Goal: Book appointment/travel/reservation

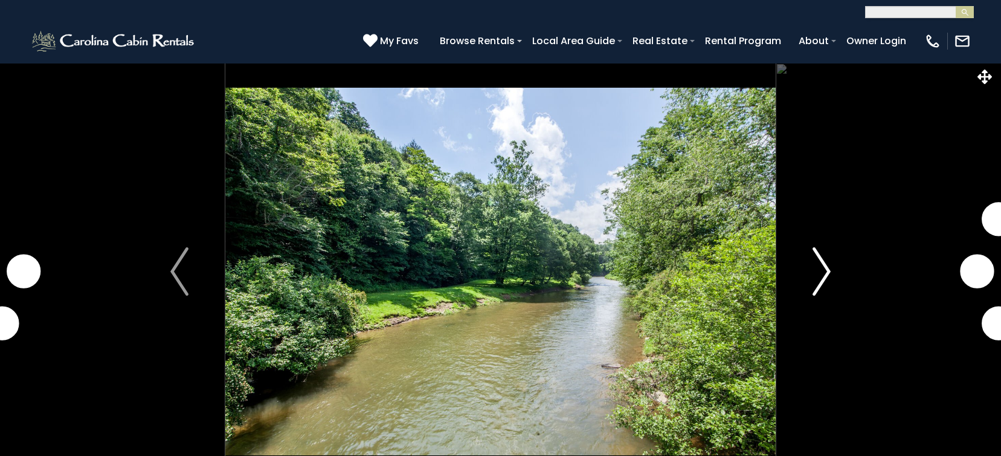
select select "*"
click at [828, 267] on img "Next" at bounding box center [822, 271] width 18 height 48
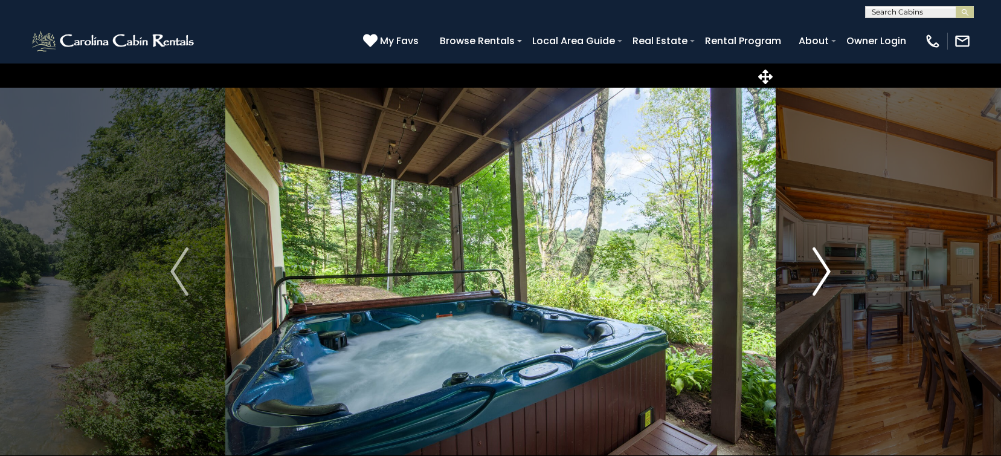
click at [827, 267] on img "Next" at bounding box center [822, 271] width 18 height 48
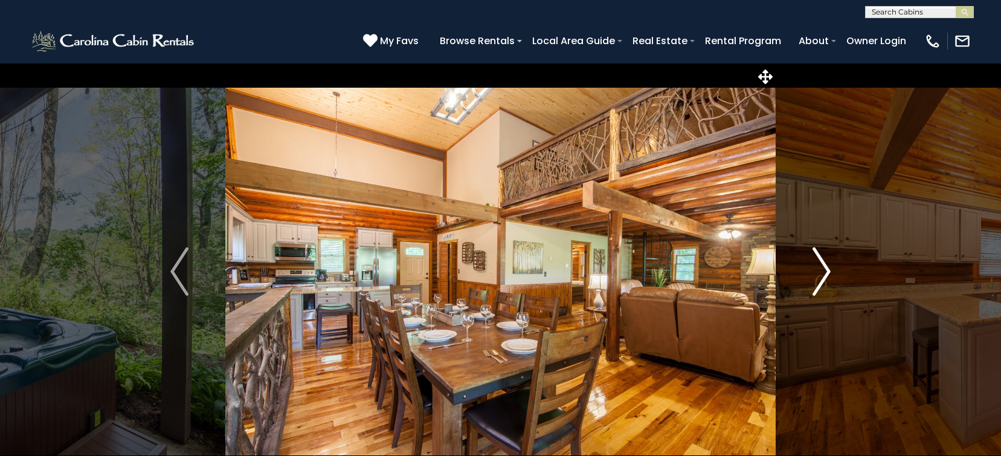
click at [827, 267] on img "Next" at bounding box center [822, 271] width 18 height 48
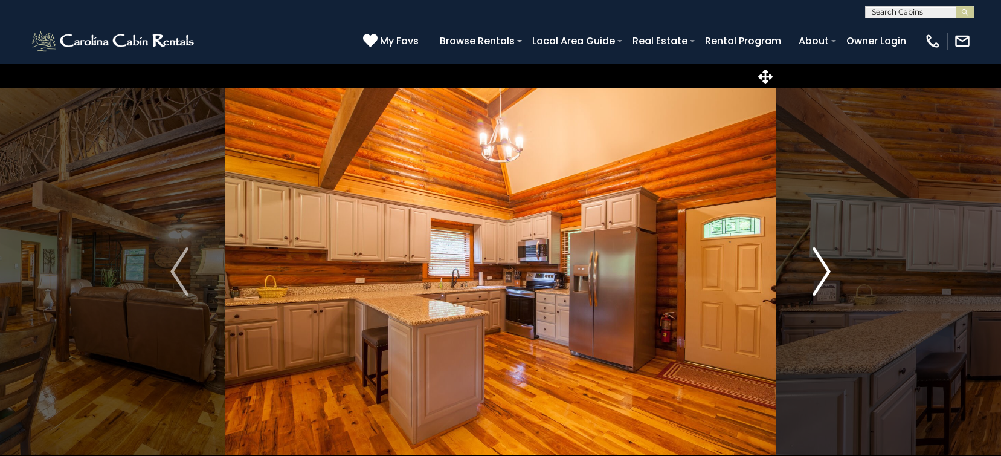
click at [827, 267] on img "Next" at bounding box center [822, 271] width 18 height 48
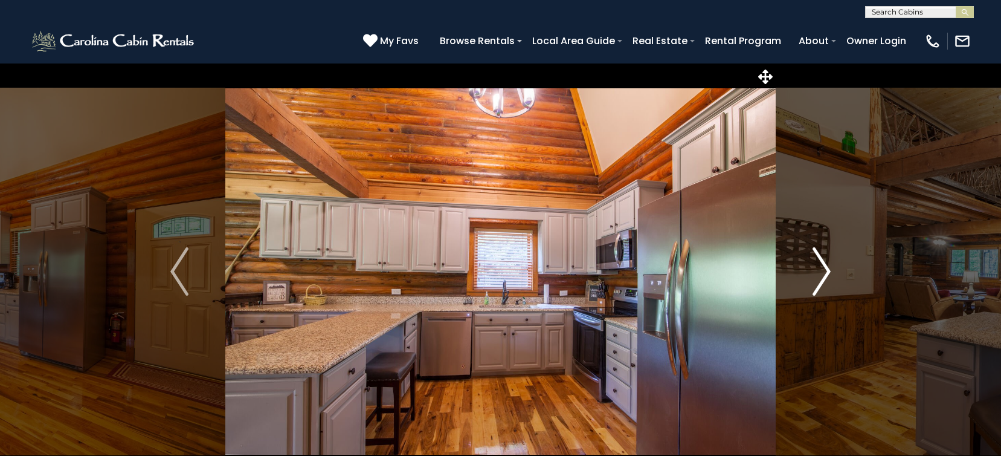
click at [827, 267] on img "Next" at bounding box center [822, 271] width 18 height 48
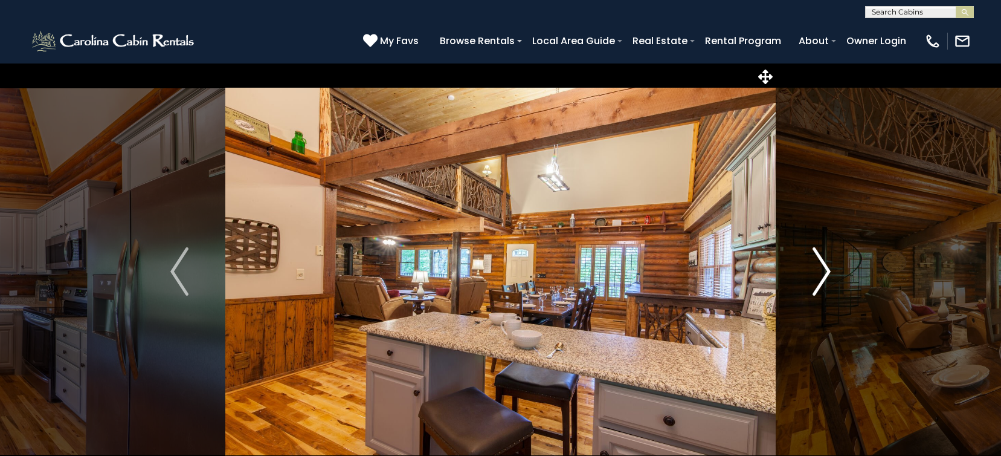
click at [827, 267] on img "Next" at bounding box center [822, 271] width 18 height 48
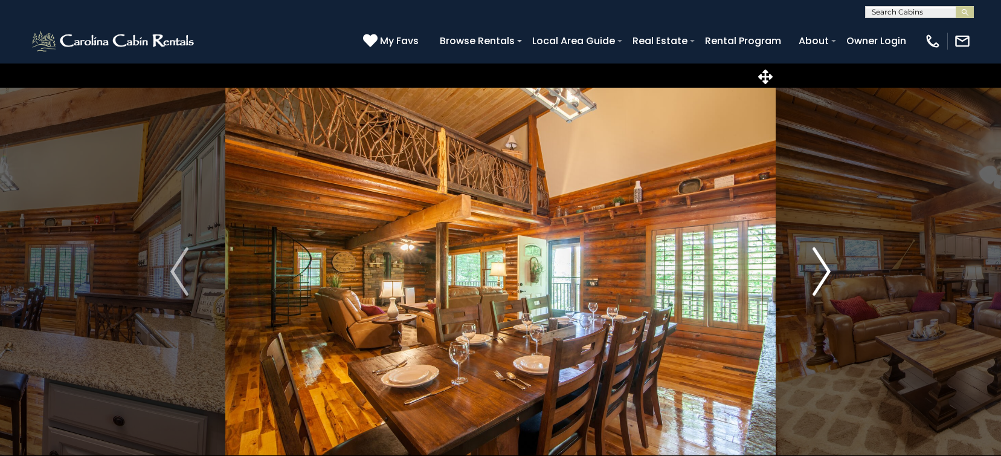
click at [827, 267] on img "Next" at bounding box center [822, 271] width 18 height 48
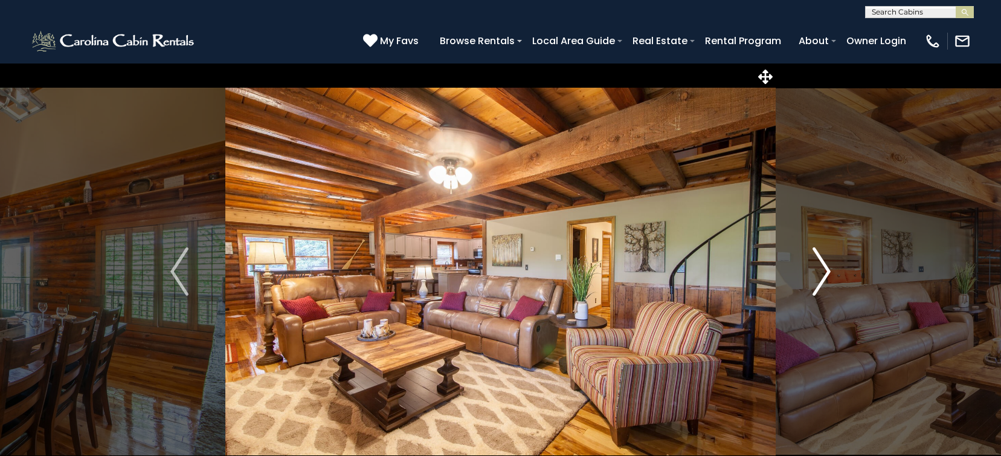
click at [827, 267] on img "Next" at bounding box center [822, 271] width 18 height 48
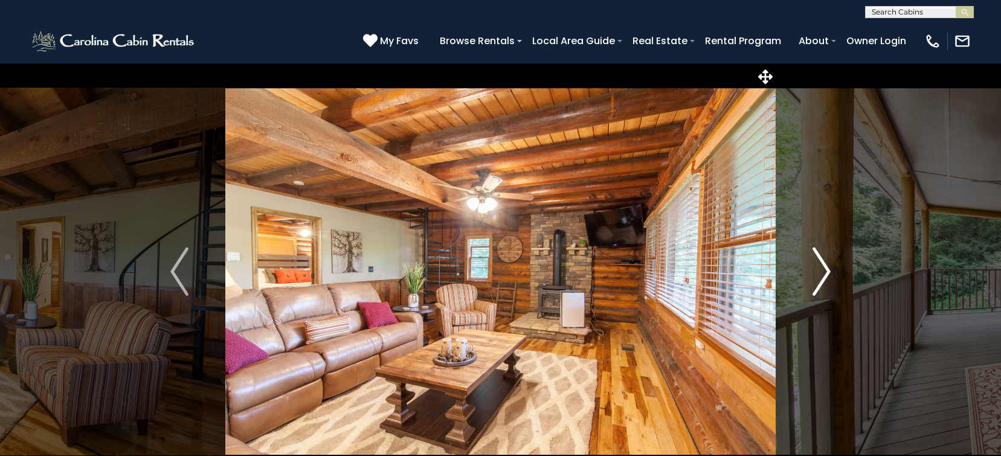
click at [827, 267] on img "Next" at bounding box center [822, 271] width 18 height 48
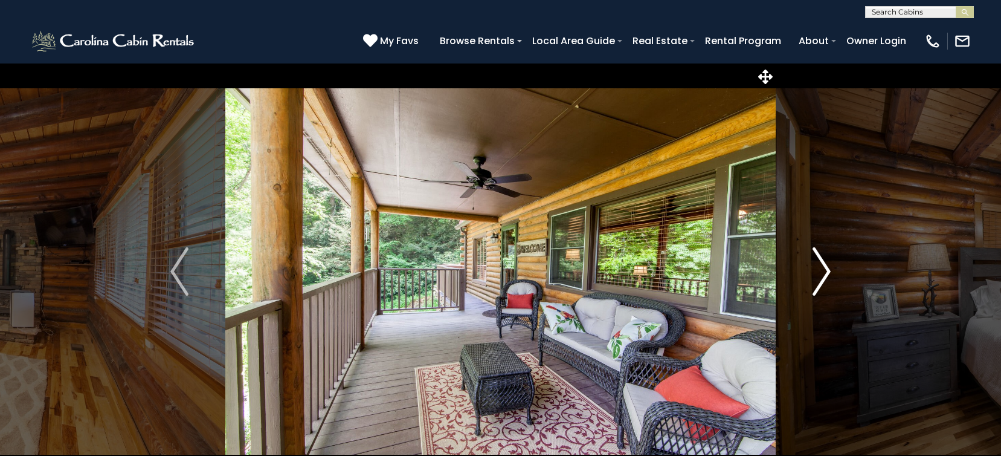
click at [827, 267] on img "Next" at bounding box center [822, 271] width 18 height 48
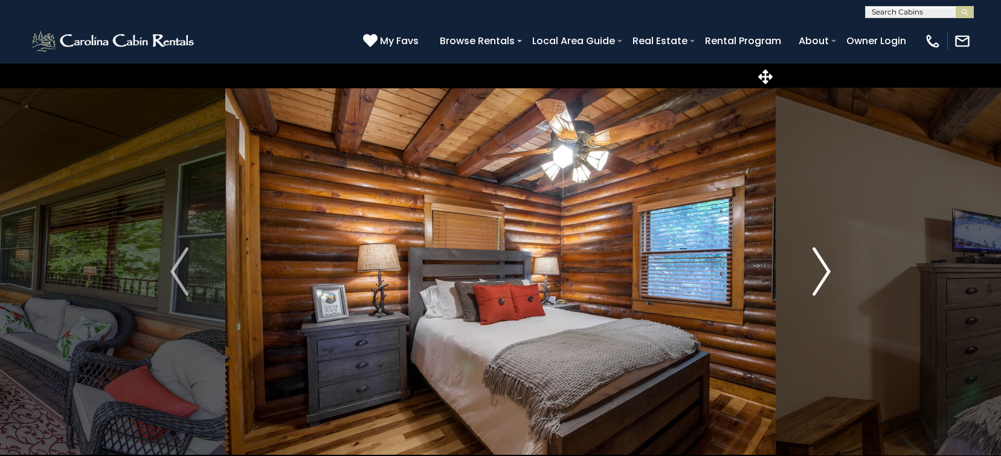
click at [827, 267] on img "Next" at bounding box center [822, 271] width 18 height 48
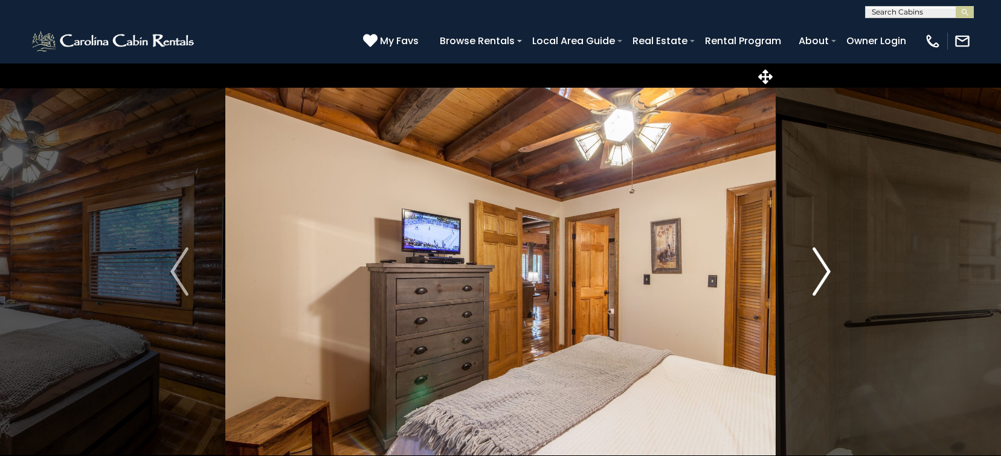
click at [827, 267] on img "Next" at bounding box center [822, 271] width 18 height 48
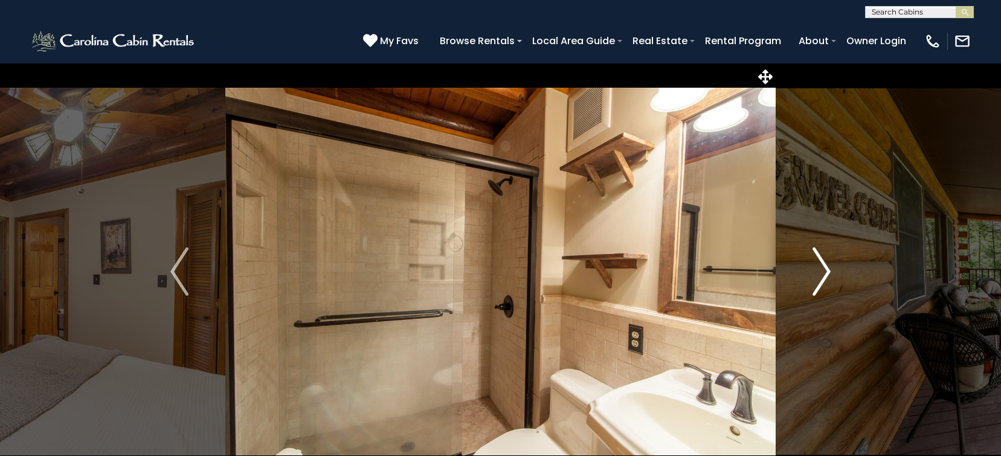
click at [827, 267] on img "Next" at bounding box center [822, 271] width 18 height 48
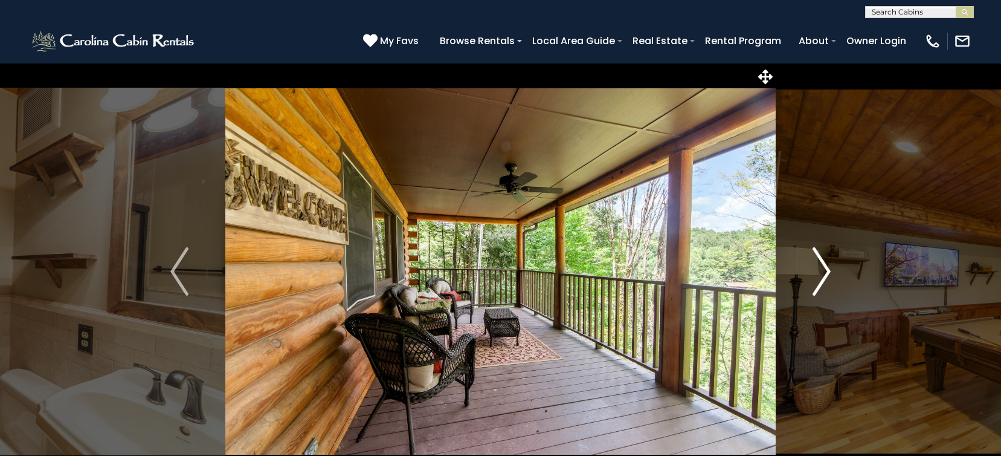
click at [827, 267] on img "Next" at bounding box center [822, 271] width 18 height 48
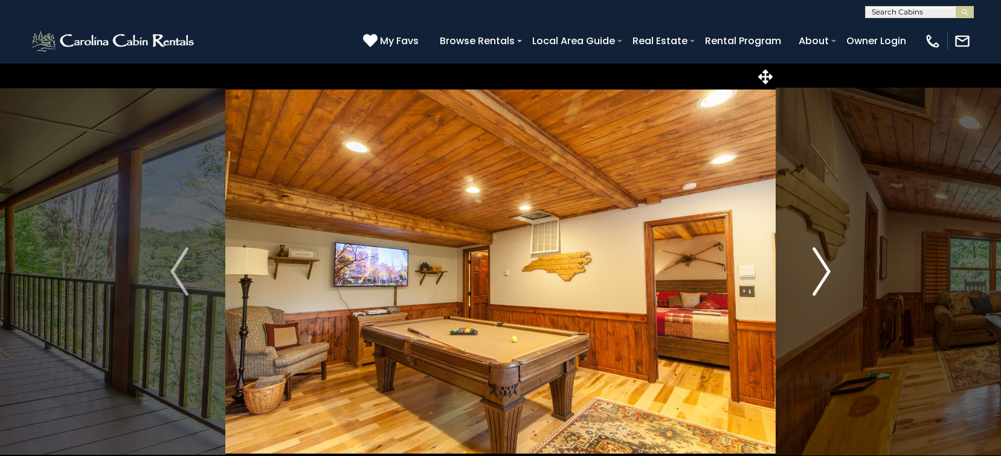
click at [827, 267] on img "Next" at bounding box center [822, 271] width 18 height 48
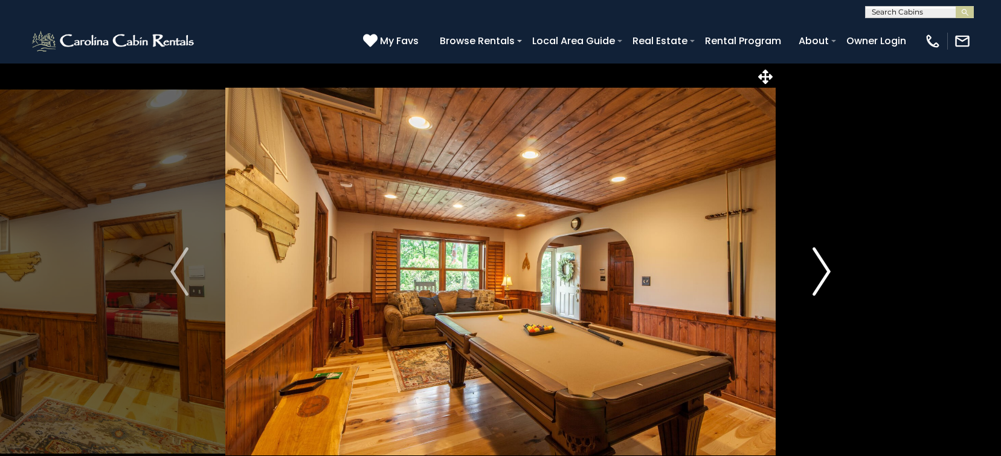
click at [827, 267] on img "Next" at bounding box center [822, 271] width 18 height 48
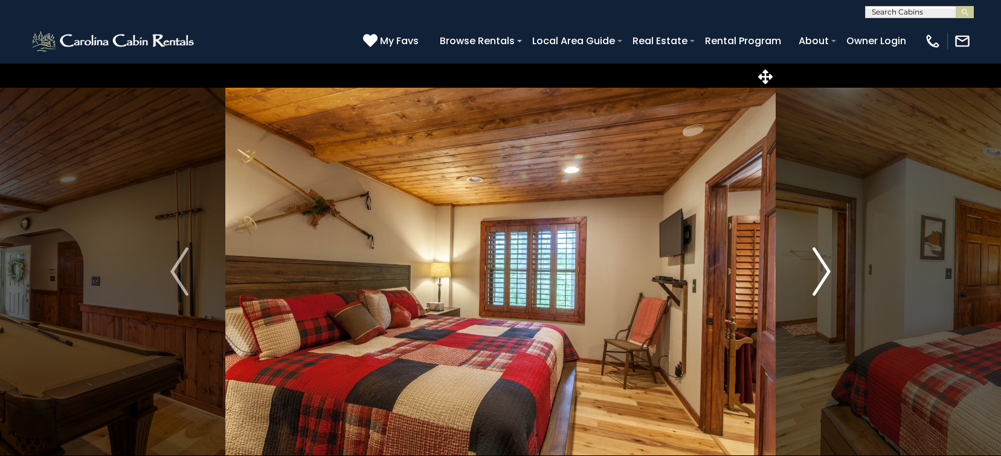
click at [827, 267] on img "Next" at bounding box center [822, 271] width 18 height 48
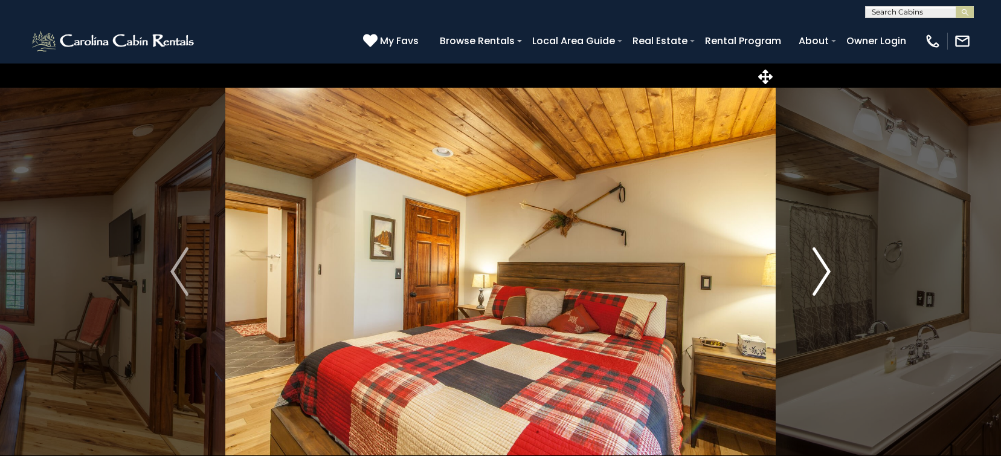
click at [827, 267] on img "Next" at bounding box center [822, 271] width 18 height 48
